Goal: Communication & Community: Answer question/provide support

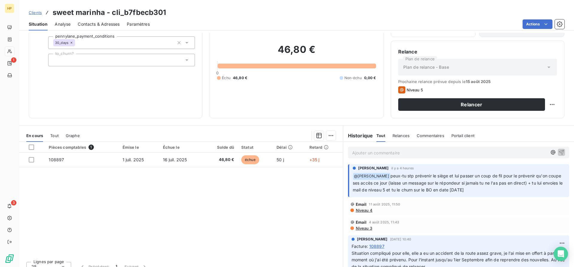
scroll to position [38, 0]
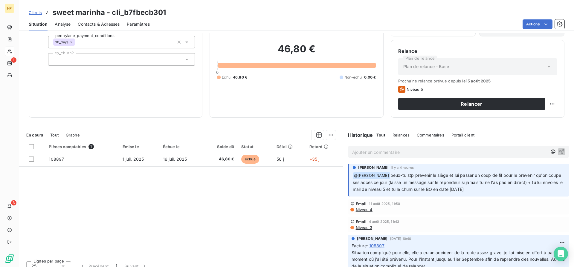
click at [426, 184] on span "peux-tu stp prévenir le siège et lui passer un coup de fil pour le prévenir qu'…" at bounding box center [458, 182] width 211 height 19
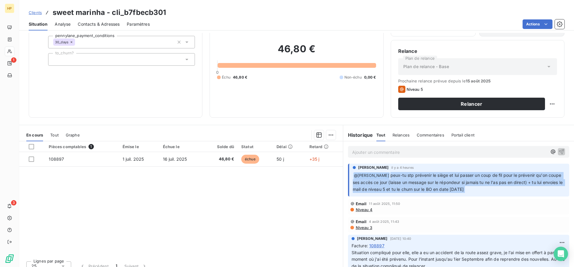
click at [426, 184] on span "peux-tu stp prévenir le siège et lui passer un coup de fil pour le prévenir qu'…" at bounding box center [458, 182] width 211 height 19
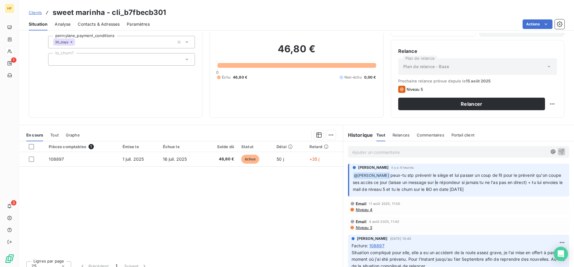
click at [426, 184] on span "peux-tu stp prévenir le siège et lui passer un coup de fil pour le prévenir qu'…" at bounding box center [458, 182] width 211 height 19
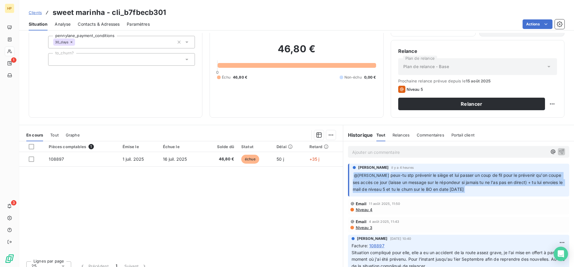
click at [426, 184] on span "peux-tu stp prévenir le siège et lui passer un coup de fil pour le prévenir qu'…" at bounding box center [458, 182] width 211 height 19
click at [425, 195] on div "[PERSON_NAME] il y a 4 heures ﻿ @ [PERSON_NAME] peux-tu stp prévenir le siège e…" at bounding box center [458, 180] width 221 height 33
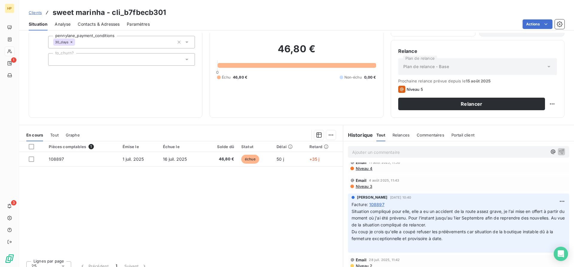
scroll to position [42, 0]
click at [429, 222] on span "Situation compliqué pour elle, elle a eu un accident de la route assez grave, j…" at bounding box center [458, 217] width 215 height 19
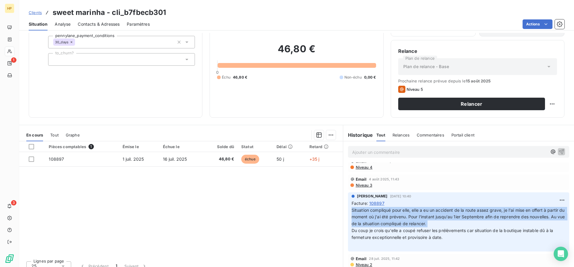
click at [429, 222] on span "Situation compliqué pour elle, elle a eu un accident de la route assez grave, j…" at bounding box center [458, 217] width 215 height 19
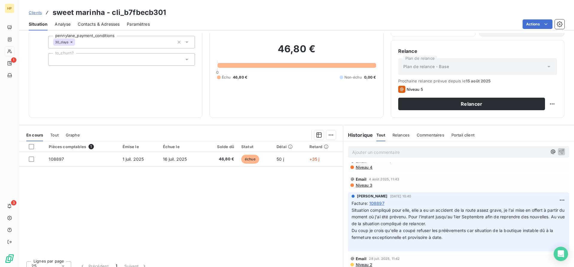
click at [426, 238] on span "Du coup je crois qu'elle a coupé refuser les prélèvements car situation de la b…" at bounding box center [452, 234] width 203 height 12
click at [425, 237] on span "Du coup je crois qu'elle a coupé refuser les prélèvements car situation de la b…" at bounding box center [452, 234] width 203 height 12
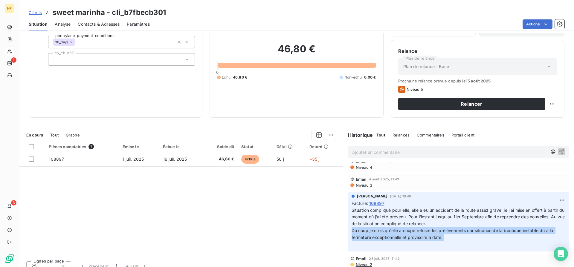
click at [425, 237] on span "Du coup je crois qu'elle a coupé refuser les prélèvements car situation de la b…" at bounding box center [452, 234] width 203 height 12
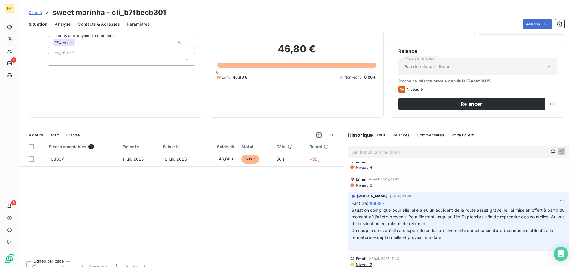
click at [414, 226] on p "Situation compliqué pour elle, elle a eu un accident de la route assez grave, j…" at bounding box center [458, 227] width 214 height 41
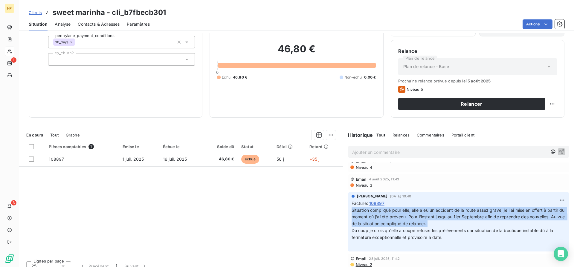
click at [414, 226] on p "Situation compliqué pour elle, elle a eu un accident de la route assez grave, j…" at bounding box center [458, 227] width 214 height 41
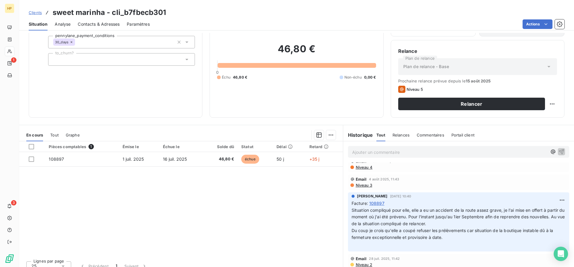
click at [413, 226] on p "Situation compliqué pour elle, elle a eu un accident de la route assez grave, j…" at bounding box center [458, 227] width 214 height 41
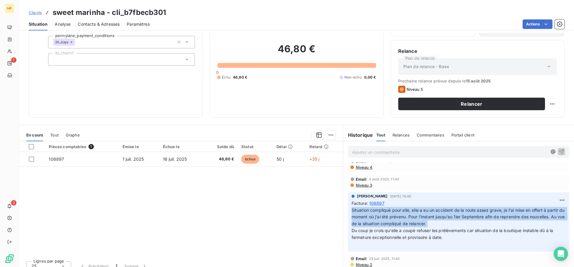
click at [413, 226] on p "Situation compliqué pour elle, elle a eu un accident de la route assez grave, j…" at bounding box center [458, 227] width 214 height 41
click at [411, 224] on span "Situation compliqué pour elle, elle a eu un accident de la route assez grave, j…" at bounding box center [458, 217] width 215 height 19
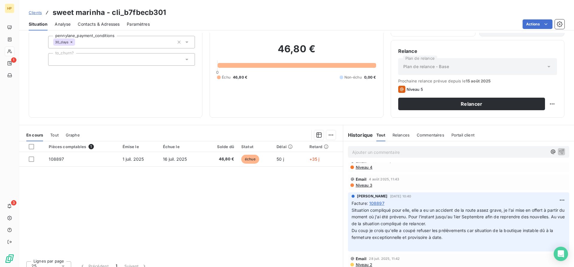
click at [411, 224] on span "Situation compliqué pour elle, elle a eu un accident de la route assez grave, j…" at bounding box center [458, 217] width 215 height 19
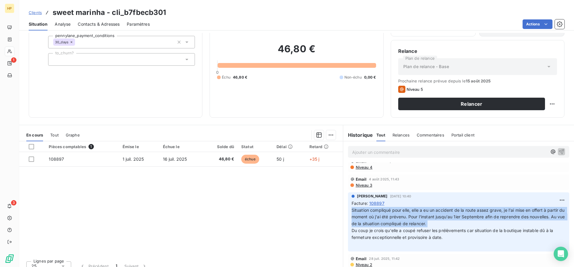
click at [411, 224] on span "Situation compliqué pour elle, elle a eu un accident de la route assez grave, j…" at bounding box center [458, 217] width 215 height 19
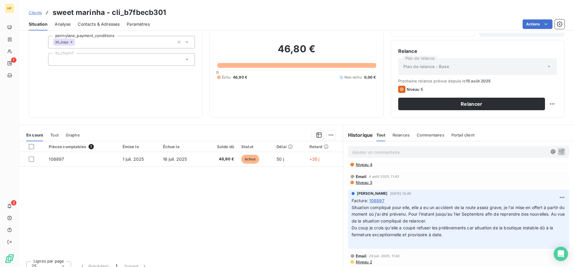
scroll to position [46, 0]
click at [429, 234] on span "Du coup je crois qu'elle a coupé refuser les prélèvements car situation de la b…" at bounding box center [452, 230] width 203 height 12
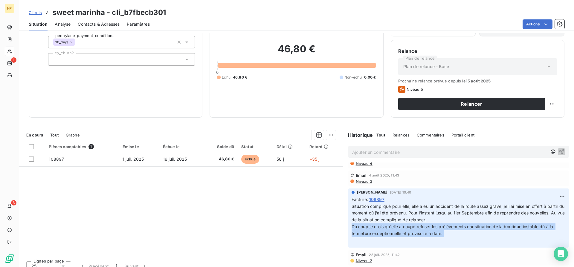
click at [429, 234] on span "Du coup je crois qu'elle a coupé refuser les prélèvements car situation de la b…" at bounding box center [452, 230] width 203 height 12
click at [426, 224] on span "Du coup je crois qu'elle a coupé refuser les prélèvements car situation de la b…" at bounding box center [452, 230] width 203 height 12
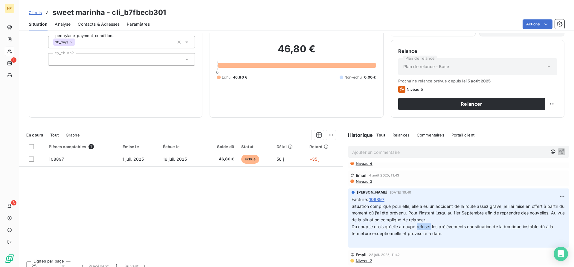
click at [426, 224] on span "Du coup je crois qu'elle a coupé refuser les prélèvements car situation de la b…" at bounding box center [452, 230] width 203 height 12
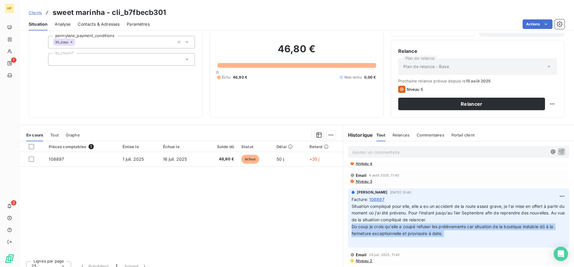
click at [426, 224] on span "Du coup je crois qu'elle a coupé refuser les prélèvements car situation de la b…" at bounding box center [452, 230] width 203 height 12
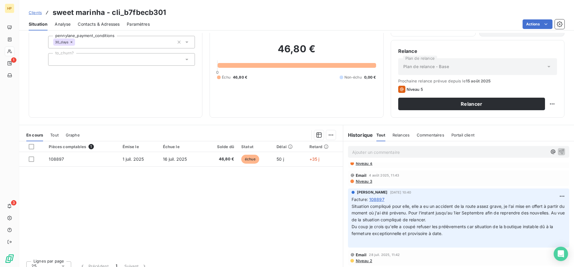
click at [426, 220] on span "Situation compliqué pour elle, elle a eu un accident de la route assez grave, j…" at bounding box center [458, 213] width 215 height 19
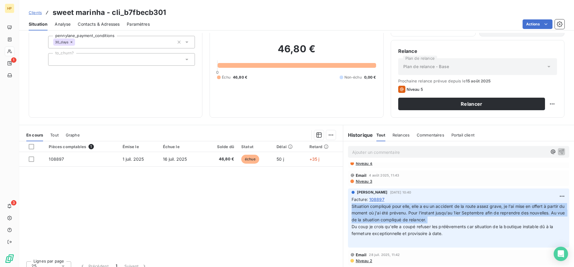
click at [426, 220] on span "Situation compliqué pour elle, elle a eu un accident de la route assez grave, j…" at bounding box center [458, 213] width 215 height 19
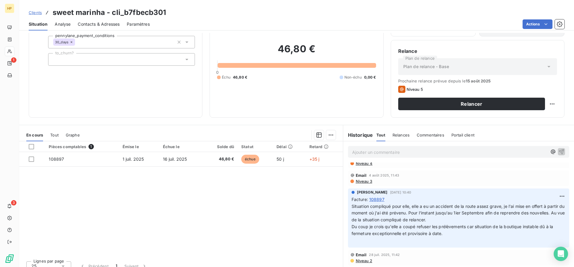
click at [452, 219] on p "Situation compliqué pour elle, elle a eu un accident de la route assez grave, j…" at bounding box center [458, 223] width 214 height 41
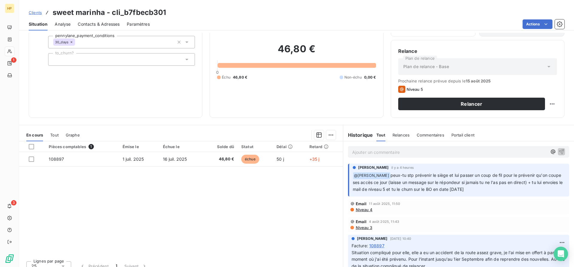
click at [410, 175] on span "peux-tu stp prévenir le siège et lui passer un coup de fil pour le prévenir qu'…" at bounding box center [458, 182] width 211 height 19
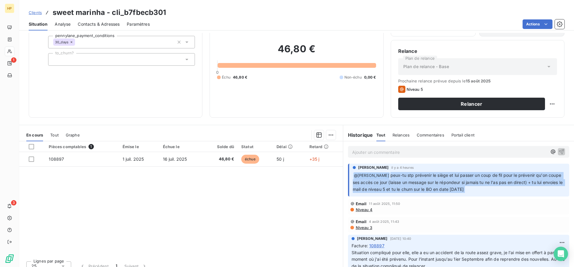
click at [409, 174] on span "peux-tu stp prévenir le siège et lui passer un coup de fil pour le prévenir qu'…" at bounding box center [458, 182] width 211 height 19
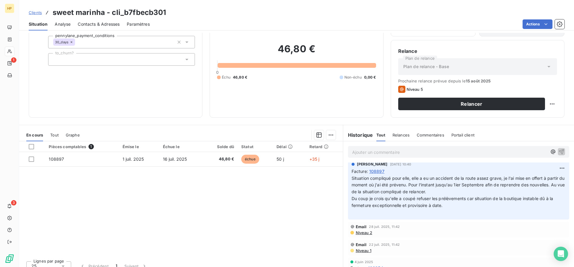
scroll to position [73, 0]
click at [455, 188] on span "Situation compliqué pour elle, elle a eu un accident de la route assez grave, j…" at bounding box center [458, 186] width 215 height 19
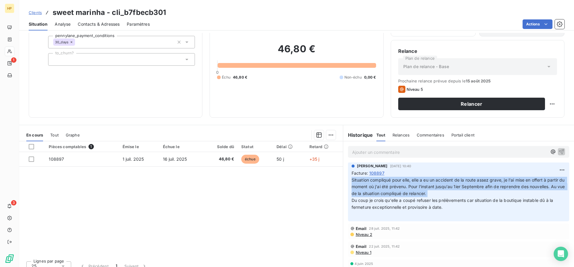
click at [455, 188] on span "Situation compliqué pour elle, elle a eu un accident de la route assez grave, j…" at bounding box center [458, 186] width 215 height 19
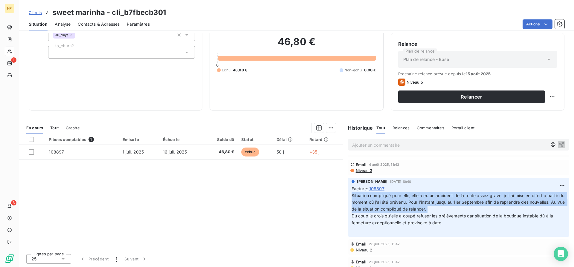
scroll to position [0, 0]
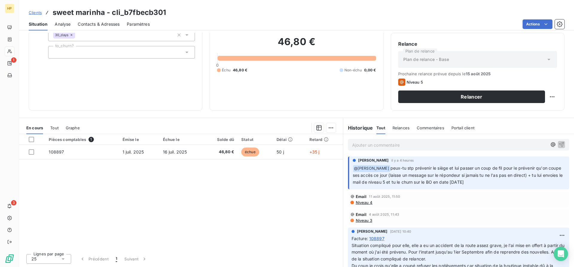
click at [390, 154] on div "Ajouter un commentaire ﻿" at bounding box center [458, 144] width 231 height 21
click at [390, 148] on p "Ajouter un commentaire ﻿" at bounding box center [449, 144] width 195 height 7
click at [362, 143] on span "@Salomé" at bounding box center [361, 144] width 19 height 5
click at [382, 146] on p "@Slomé" at bounding box center [449, 144] width 195 height 7
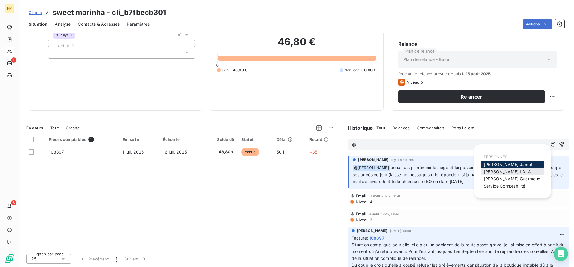
click at [492, 171] on span "[PERSON_NAME]" at bounding box center [506, 171] width 47 height 5
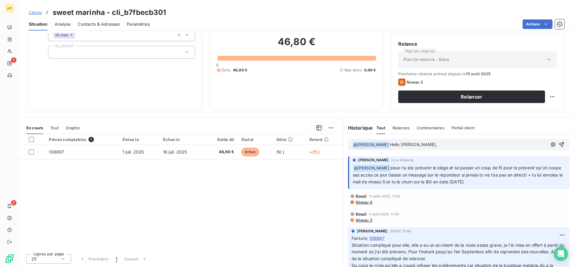
click at [390, 142] on span "Hello [PERSON_NAME]," at bounding box center [413, 144] width 47 height 5
click at [420, 147] on p "﻿ @ [PERSON_NAME] ﻿ Hello [PERSON_NAME]," at bounding box center [449, 144] width 195 height 7
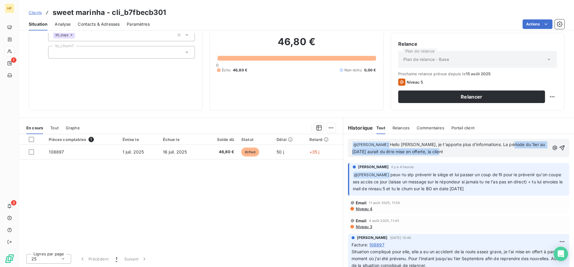
drag, startPoint x: 443, startPoint y: 153, endPoint x: 501, endPoint y: 145, distance: 58.5
click at [501, 145] on p "﻿ @ [PERSON_NAME] ﻿ Hello [PERSON_NAME], je t'apporte plus d'informations. La p…" at bounding box center [450, 148] width 197 height 14
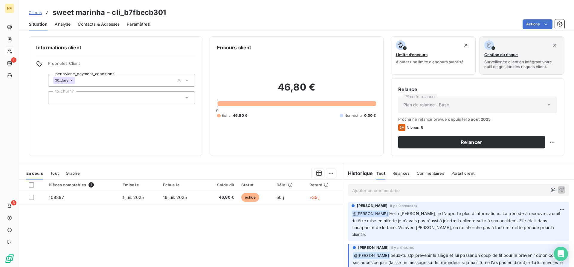
scroll to position [45, 0]
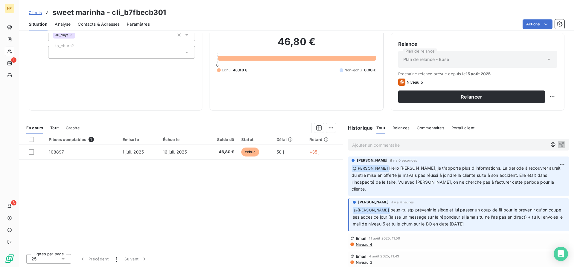
click at [466, 147] on p "Ajouter un commentaire ﻿" at bounding box center [449, 144] width 195 height 7
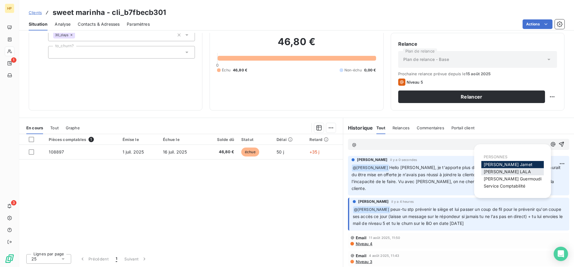
click at [496, 172] on span "[PERSON_NAME]" at bounding box center [506, 171] width 47 height 5
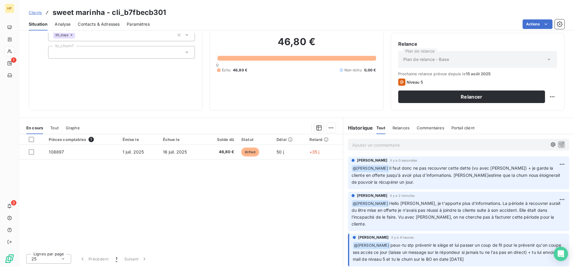
scroll to position [0, 0]
